Goal: Task Accomplishment & Management: Complete application form

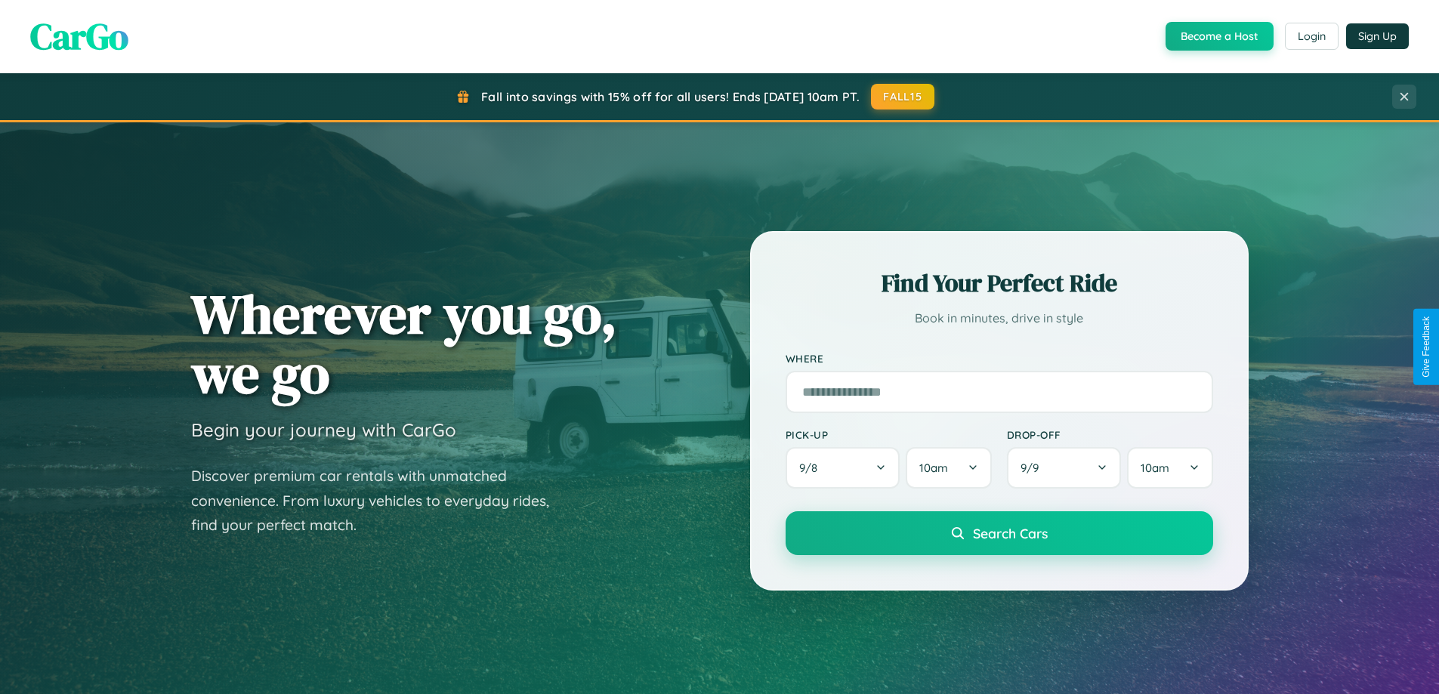
scroll to position [2907, 0]
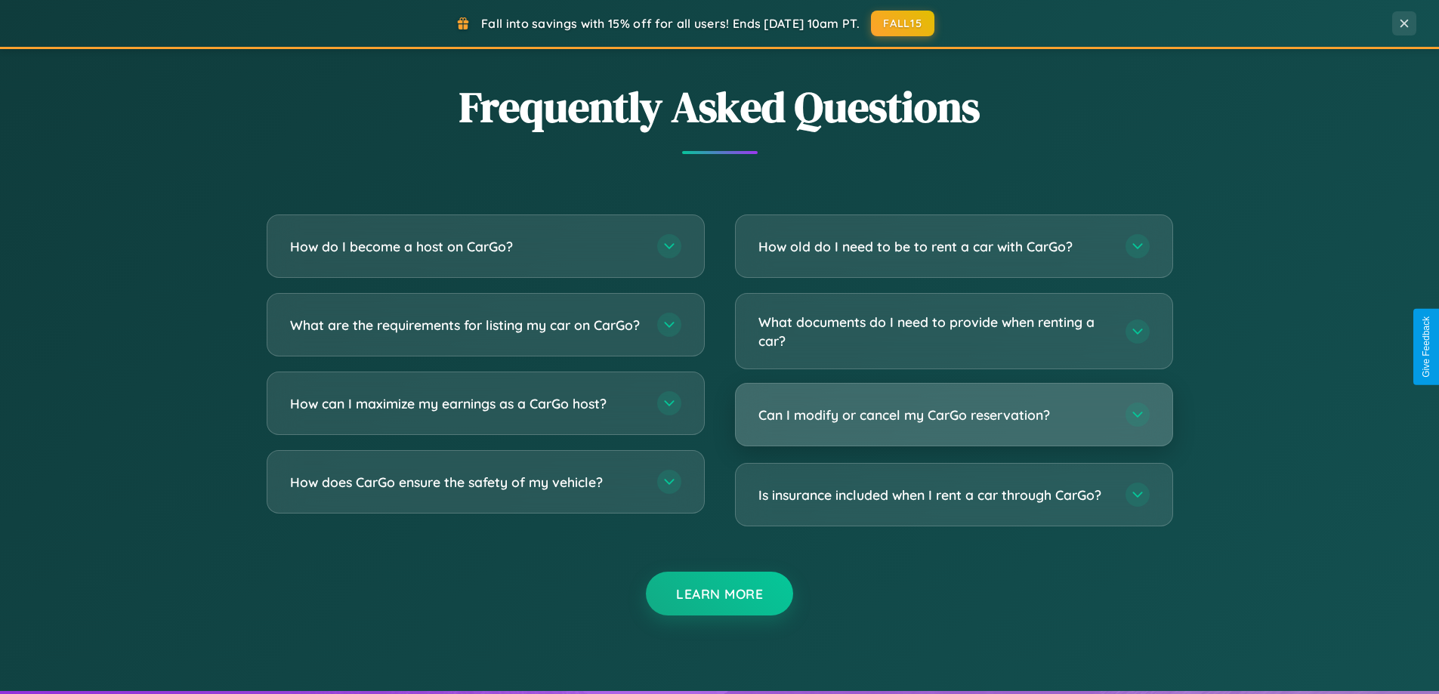
click at [953, 415] on h3 "Can I modify or cancel my CarGo reservation?" at bounding box center [934, 415] width 352 height 19
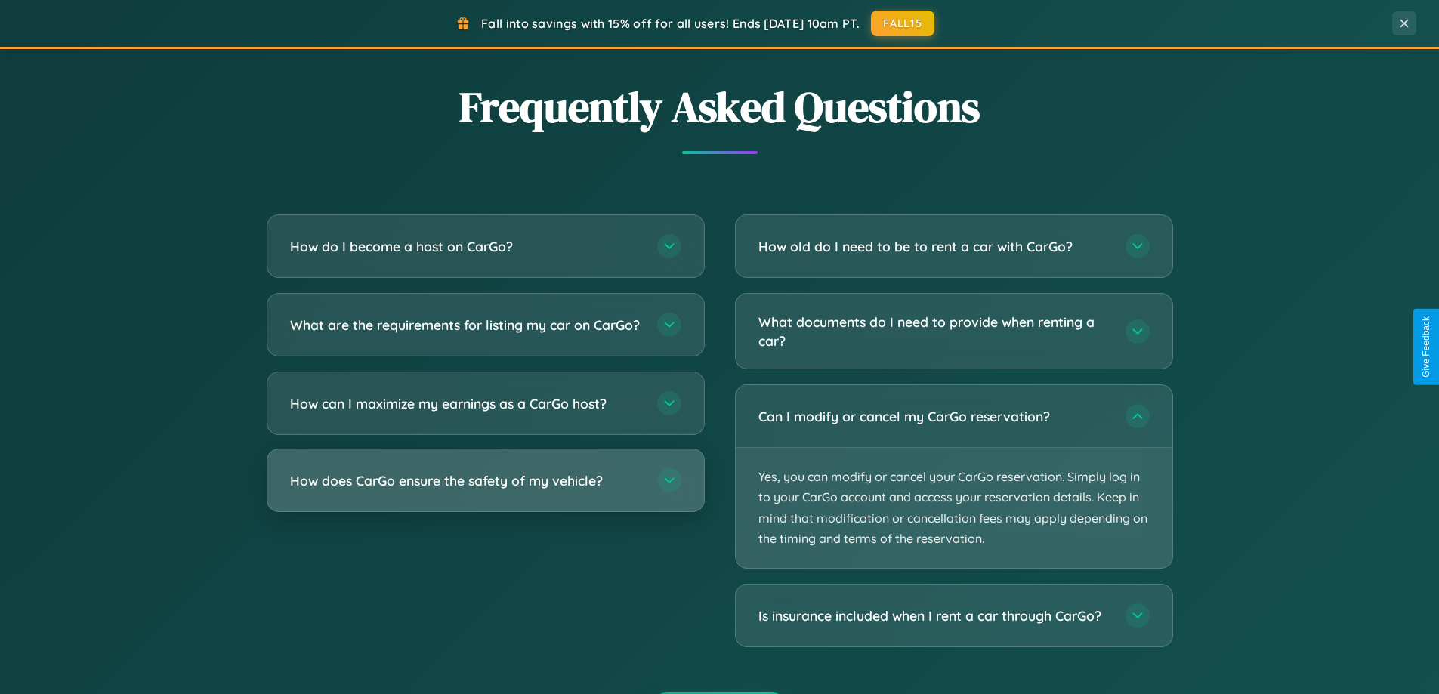
click at [485, 490] on h3 "How does CarGo ensure the safety of my vehicle?" at bounding box center [466, 480] width 352 height 19
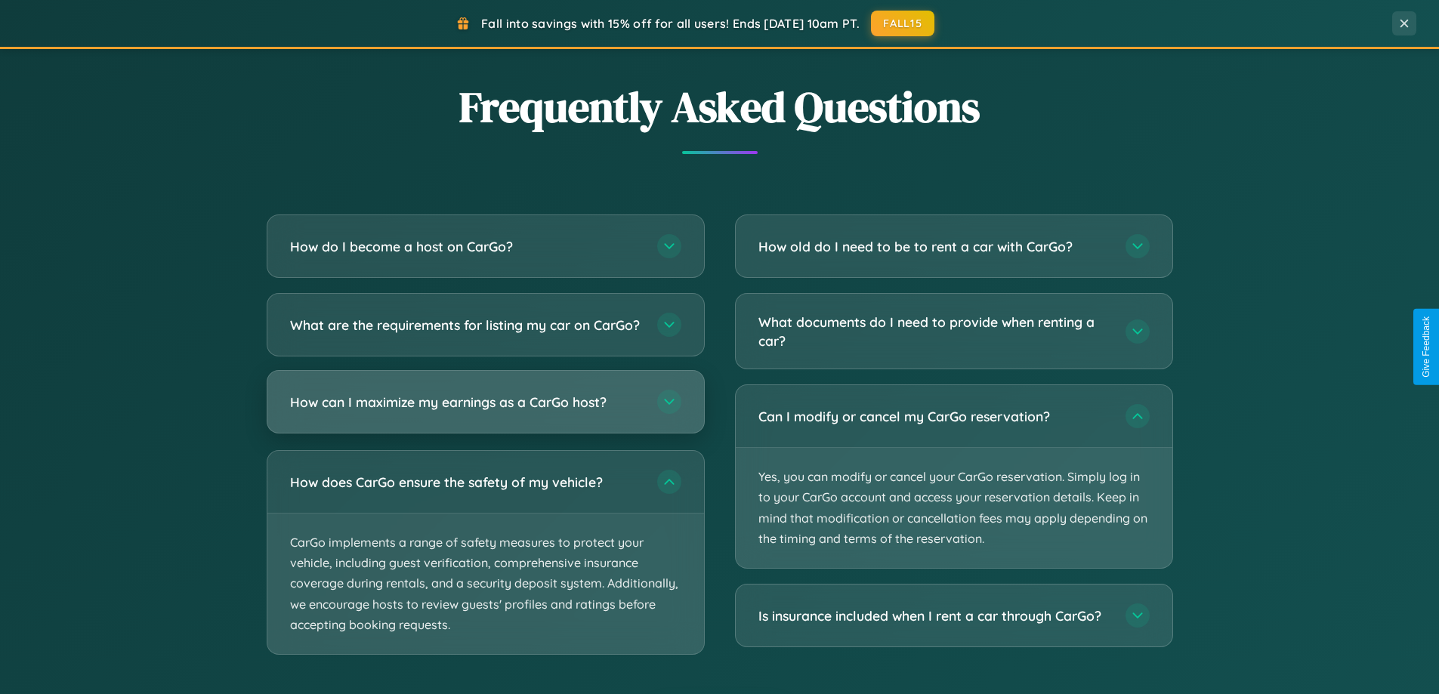
click at [485, 412] on h3 "How can I maximize my earnings as a CarGo host?" at bounding box center [466, 402] width 352 height 19
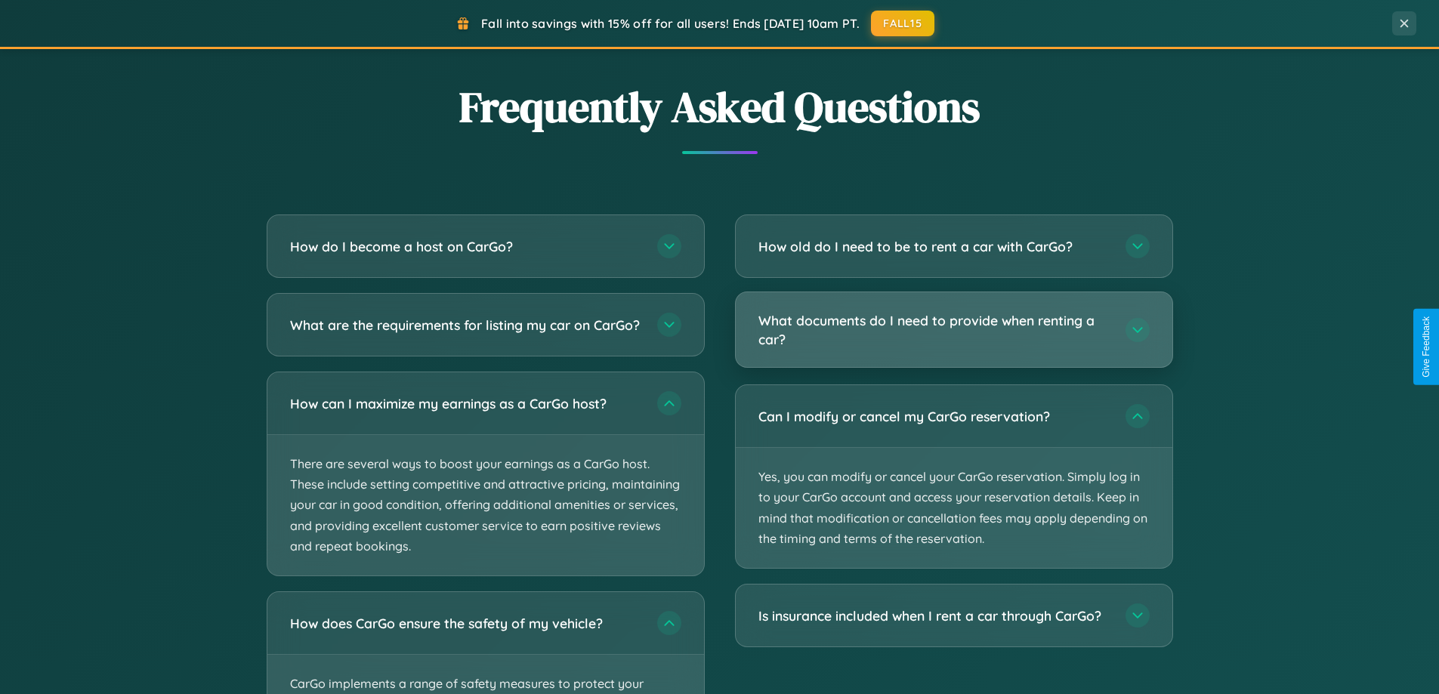
click at [953, 331] on h3 "What documents do I need to provide when renting a car?" at bounding box center [934, 329] width 352 height 37
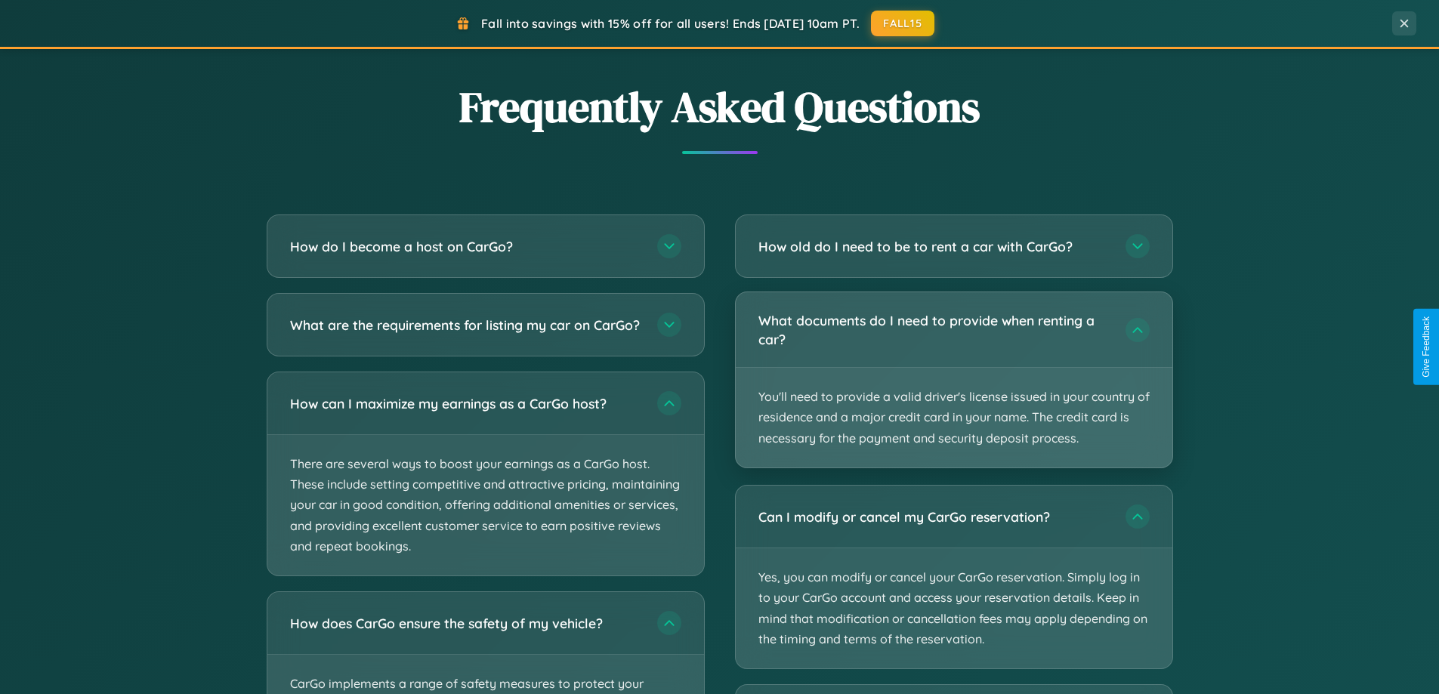
click at [953, 379] on p "You'll need to provide a valid driver's license issued in your country of resid…" at bounding box center [954, 418] width 437 height 100
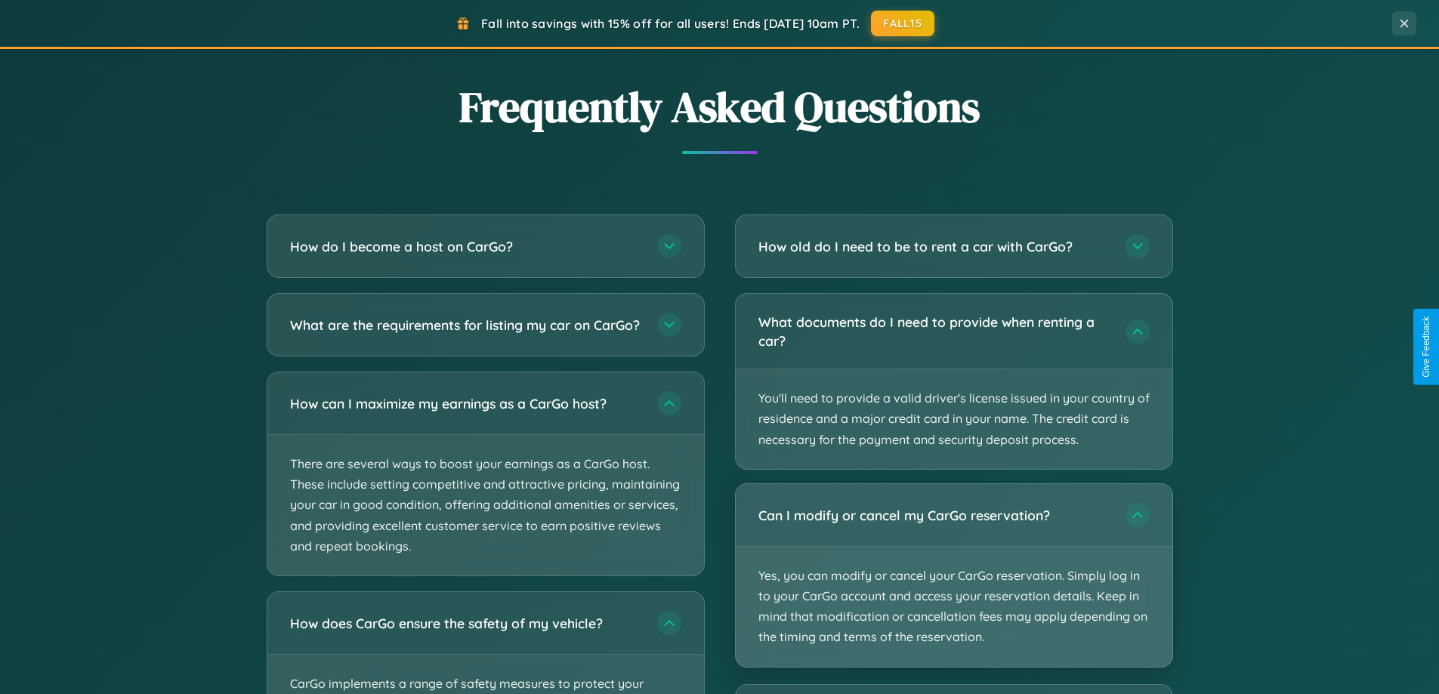
click at [953, 576] on p "Yes, you can modify or cancel your CarGo reservation. Simply log in to your Car…" at bounding box center [954, 607] width 437 height 120
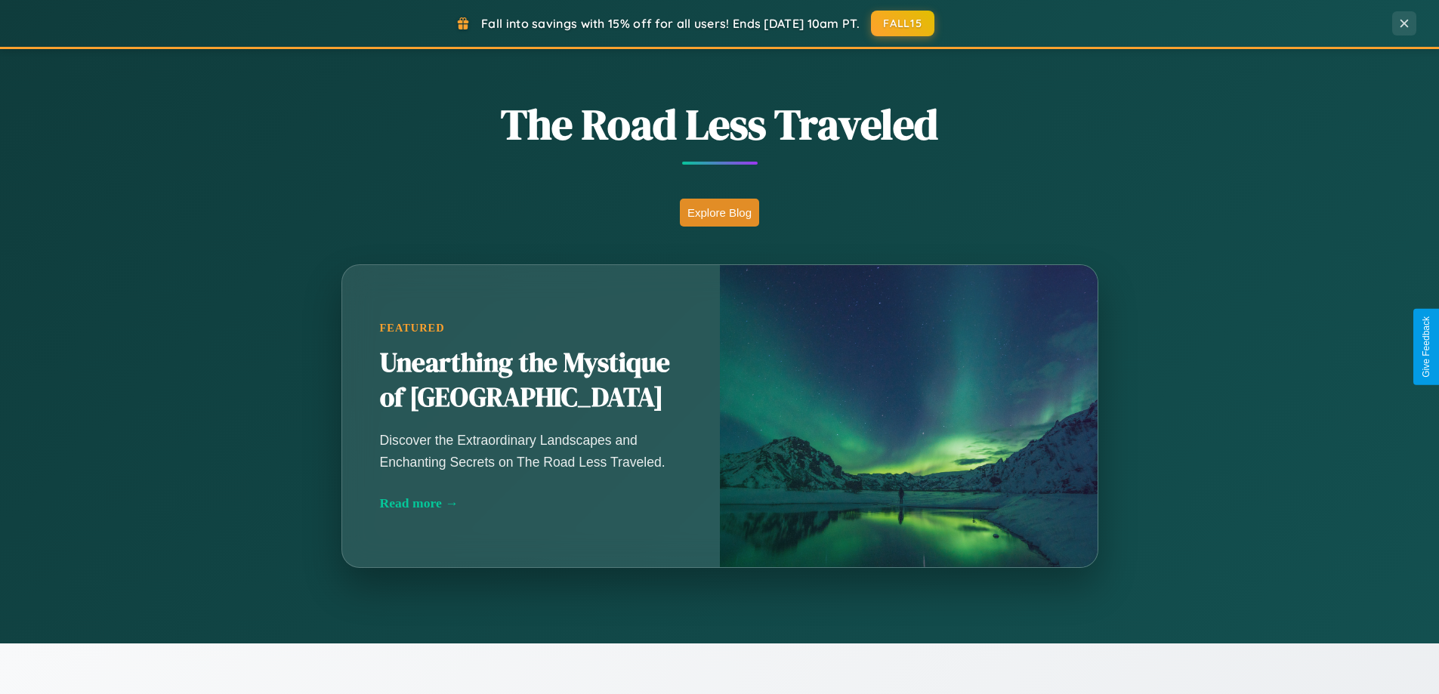
scroll to position [651, 0]
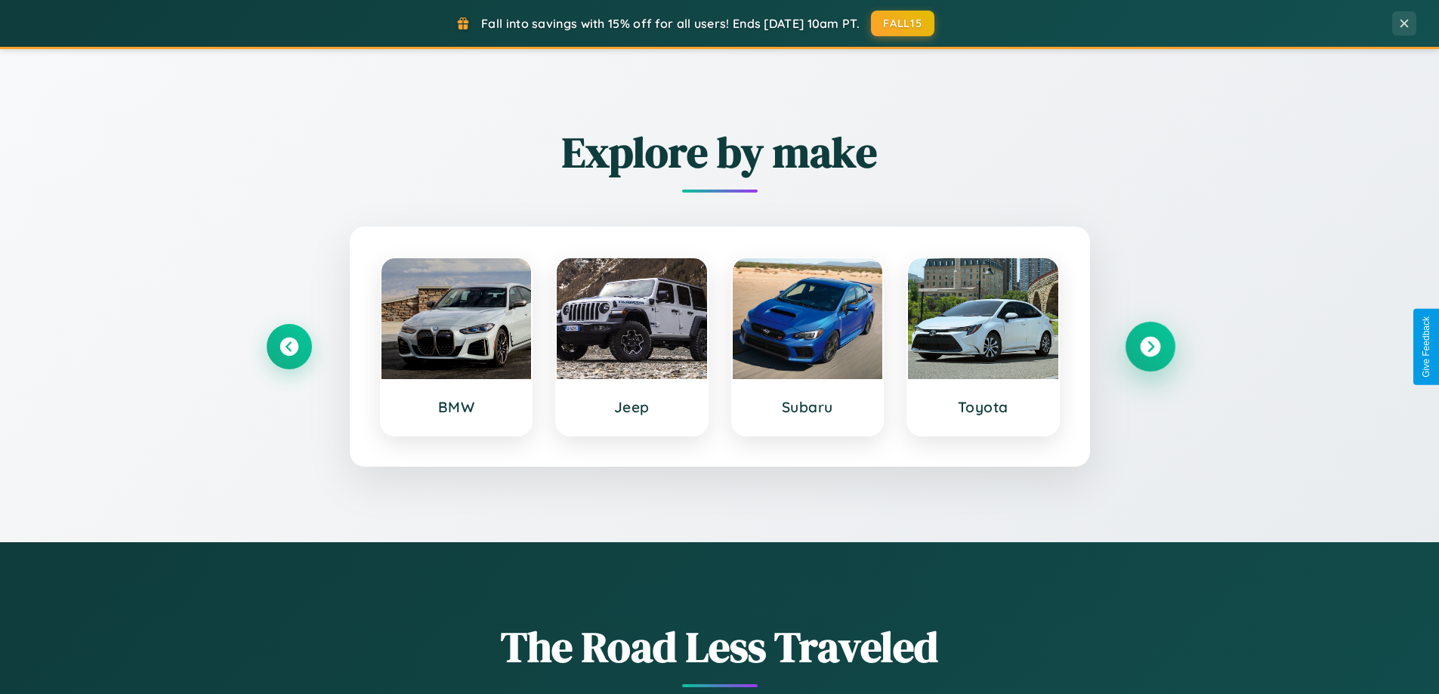
click at [1150, 347] on icon at bounding box center [1150, 347] width 20 height 20
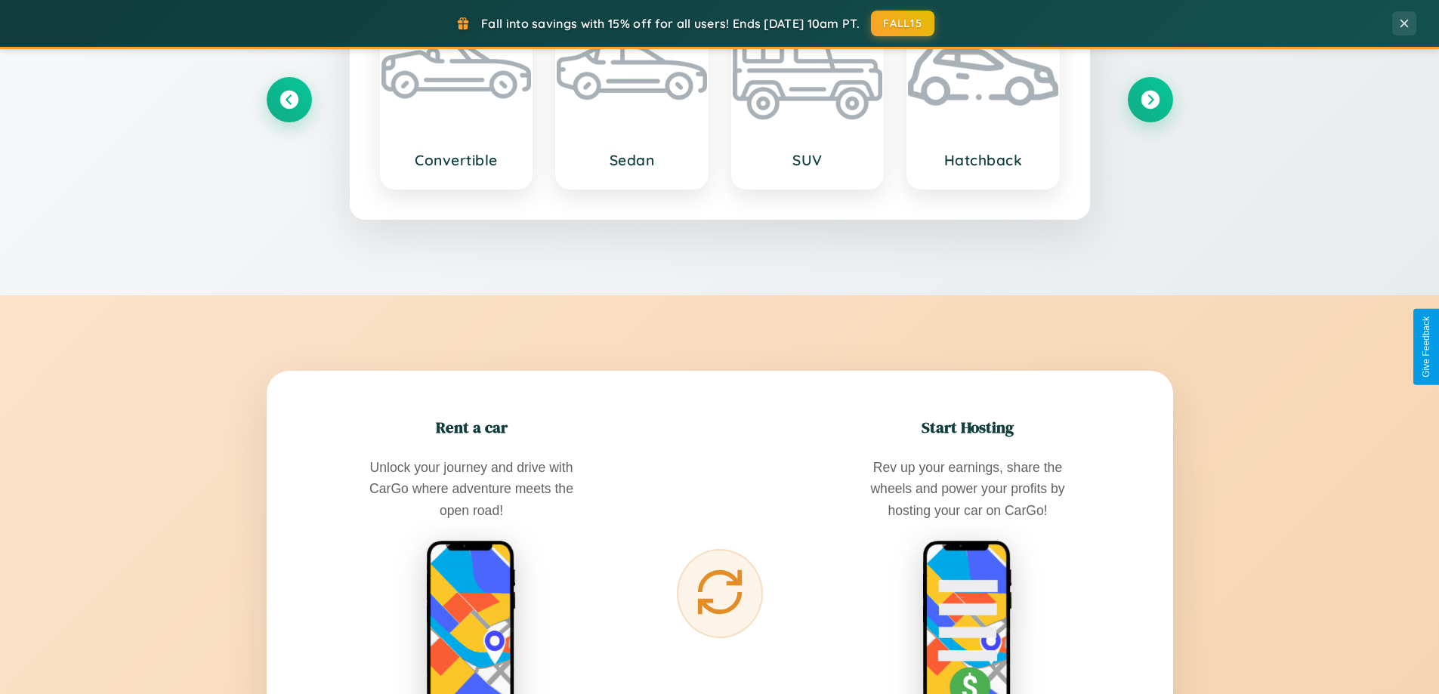
scroll to position [2427, 0]
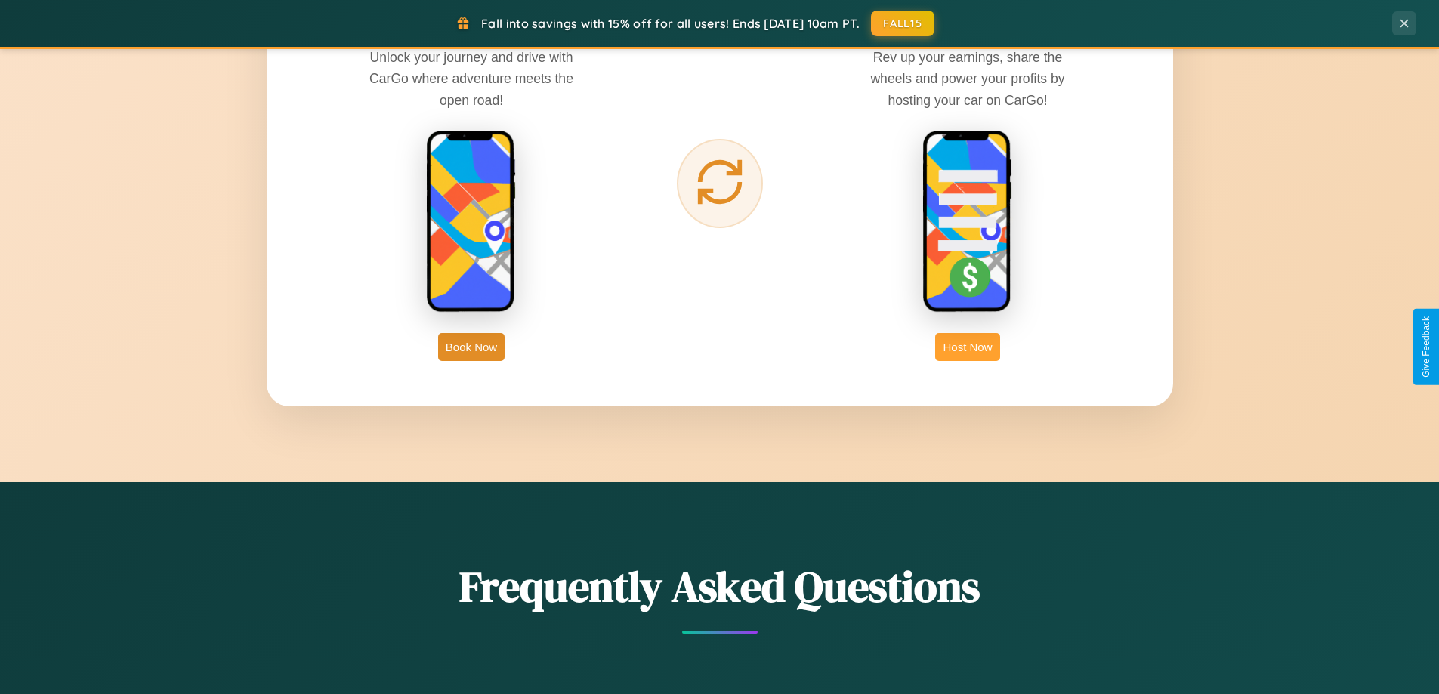
click at [968, 347] on button "Host Now" at bounding box center [967, 347] width 64 height 28
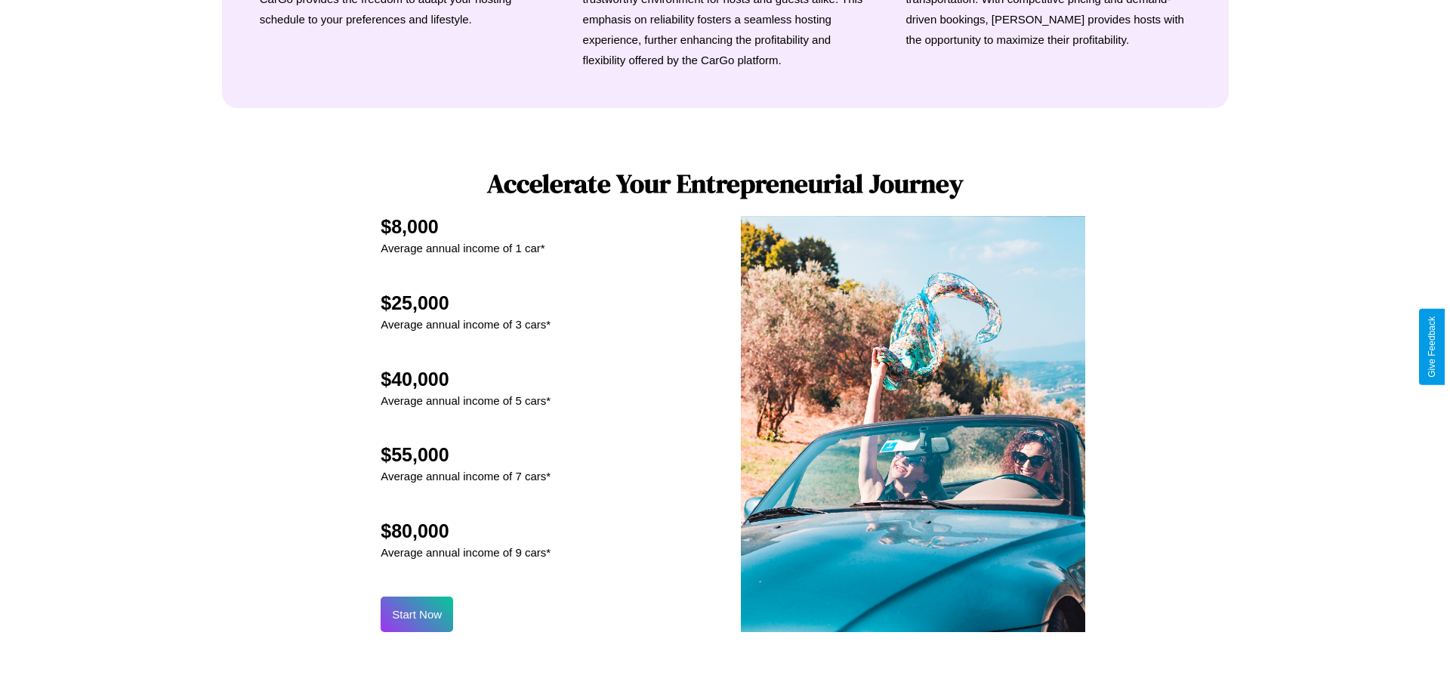
scroll to position [1575, 0]
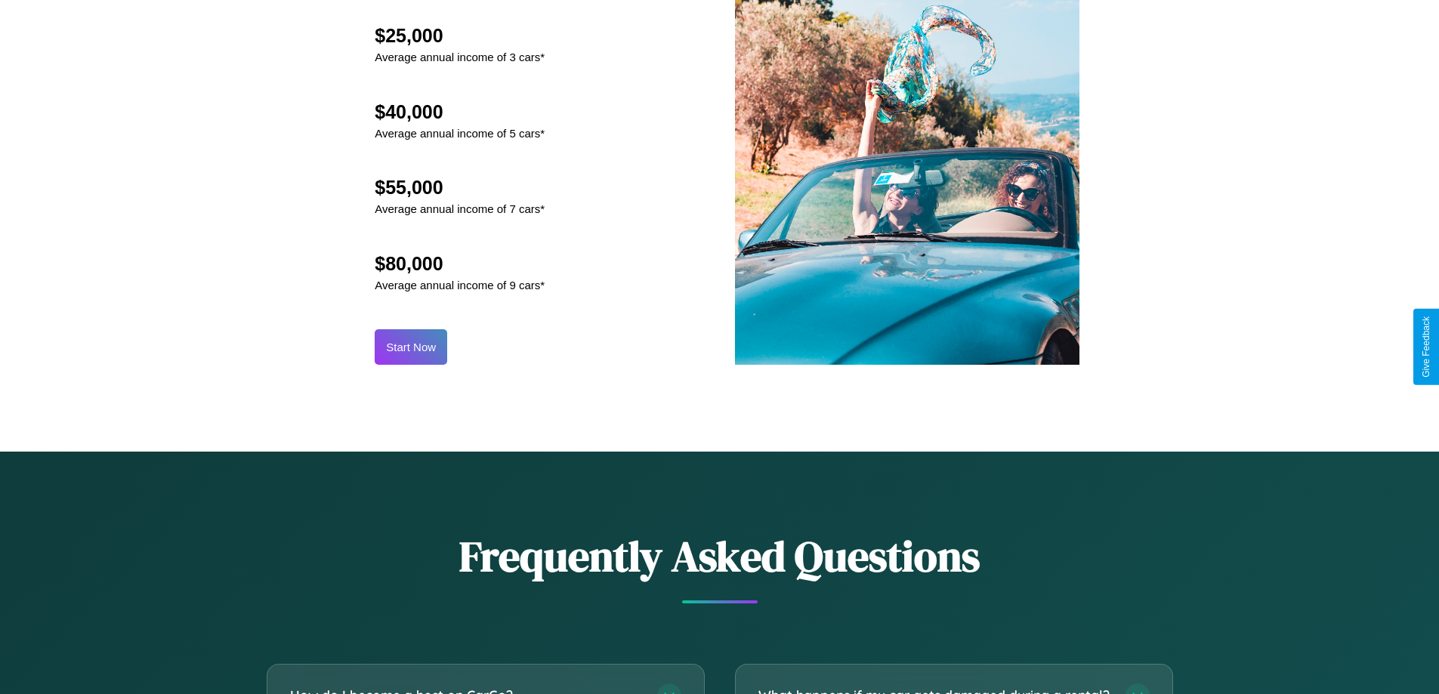
click at [411, 347] on button "Start Now" at bounding box center [411, 347] width 73 height 36
